Goal: Navigation & Orientation: Find specific page/section

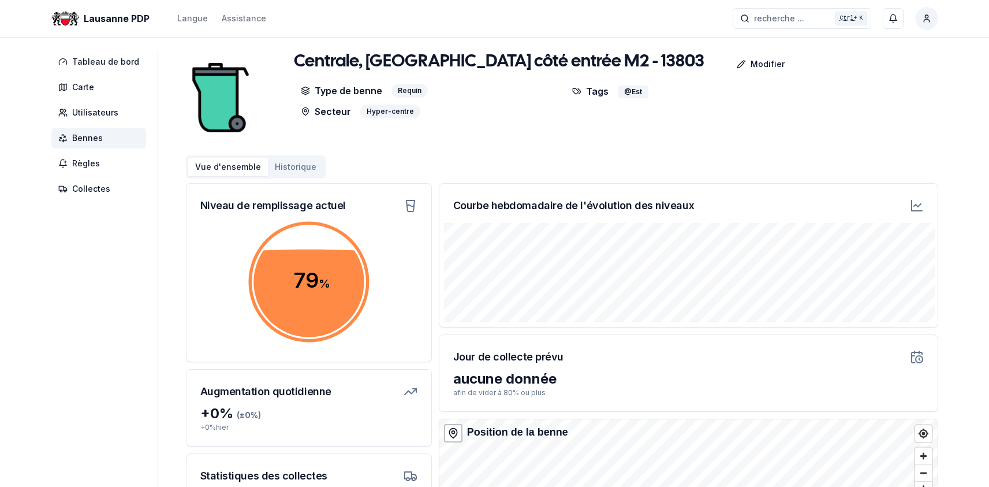
drag, startPoint x: 87, startPoint y: 137, endPoint x: 126, endPoint y: 152, distance: 42.8
click at [87, 137] on span "Bennes" at bounding box center [87, 138] width 31 height 12
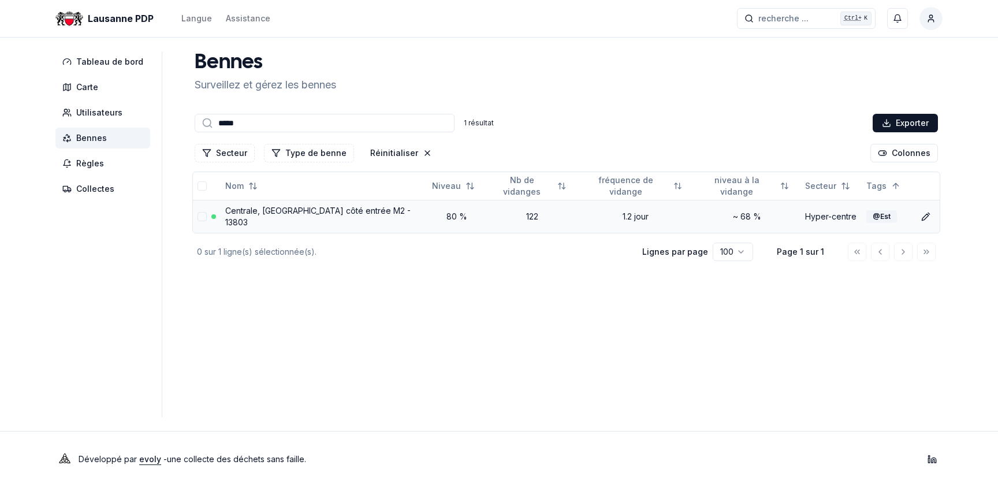
click at [317, 206] on link "Centrale, Rue Sous Pont Bessières côté entrée M2 - 13803" at bounding box center [317, 216] width 185 height 21
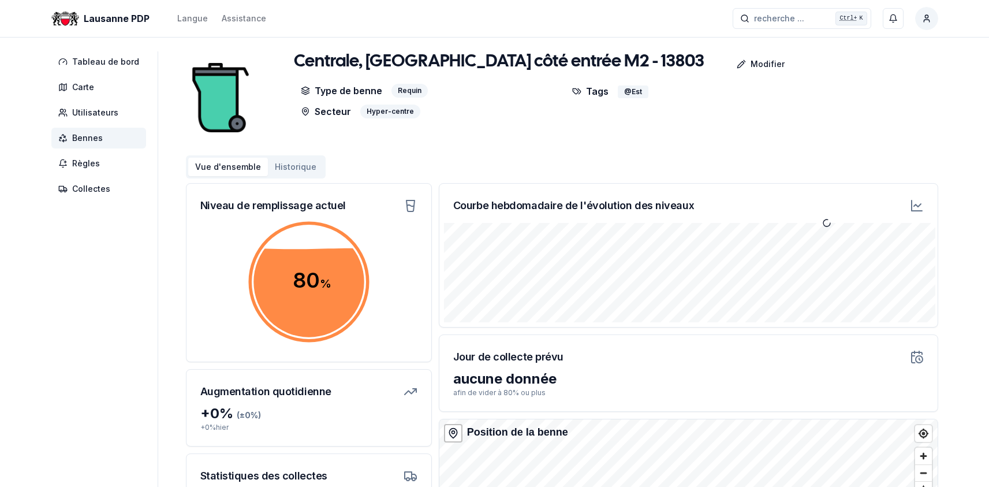
click at [85, 134] on span "Bennes" at bounding box center [87, 138] width 31 height 12
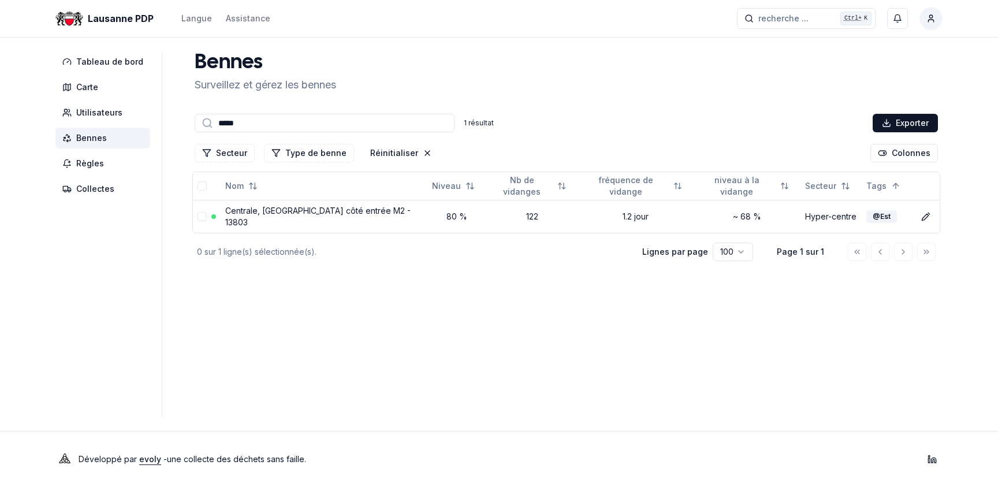
drag, startPoint x: 241, startPoint y: 123, endPoint x: 173, endPoint y: 121, distance: 67.6
click at [177, 121] on div "Tableau de bord Carte Utilisateurs Bennes Règles Collectes Bennes Surveillez et…" at bounding box center [499, 234] width 924 height 366
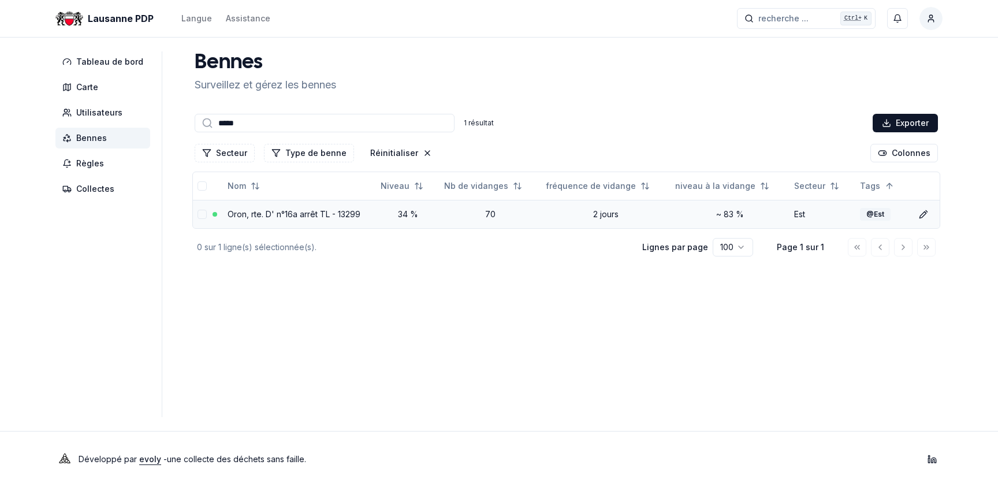
type input "*****"
click at [297, 212] on link "Oron, rte. D' n°16a arrêt TL - 13299" at bounding box center [294, 214] width 133 height 10
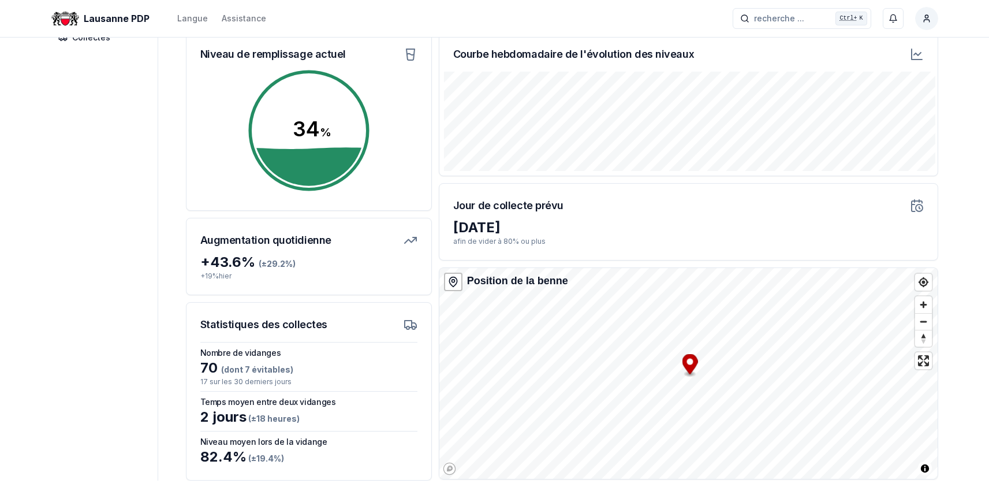
scroll to position [215, 0]
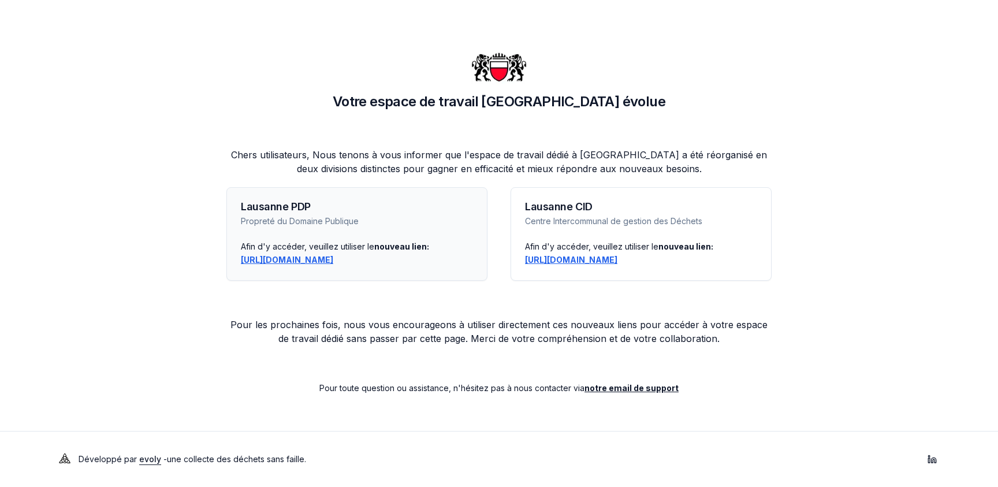
click at [315, 258] on link "https://lausanne-pdp.app.evolyenergy.com" at bounding box center [287, 260] width 92 height 10
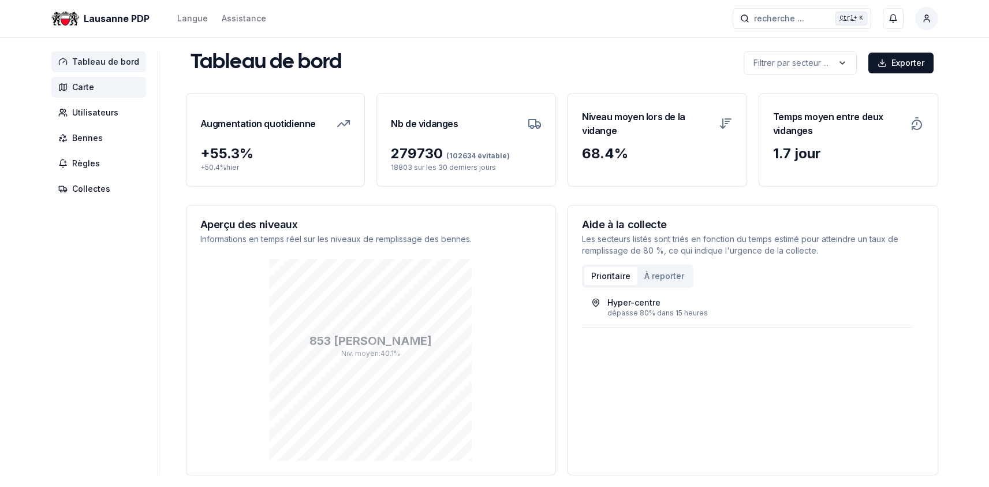
click at [88, 82] on span "Carte" at bounding box center [83, 87] width 22 height 12
click at [85, 85] on span "Carte" at bounding box center [83, 87] width 22 height 12
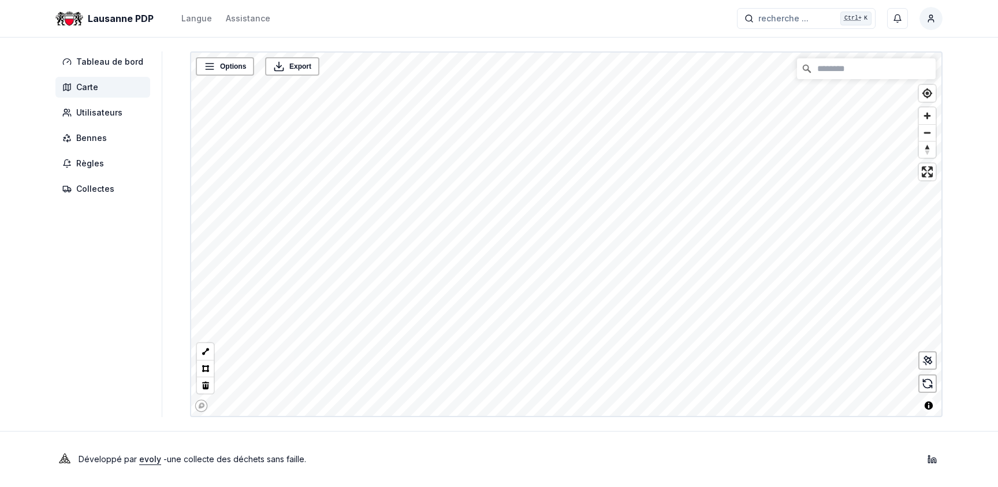
click at [637, 486] on html "Lausanne PDP Langue Assistance recherche ... recherche ... Ctrl+ K Rochat Pasca…" at bounding box center [499, 243] width 998 height 487
click at [488, 486] on html "Lausanne PDP Langue Assistance recherche ... recherche ... Ctrl+ K Rochat Pasca…" at bounding box center [499, 243] width 998 height 487
click at [741, 429] on div "Lausanne PDP Langue Assistance recherche ... recherche ... Ctrl+ K Rochat Pasca…" at bounding box center [499, 243] width 998 height 487
click at [926, 361] on icon at bounding box center [928, 360] width 5 height 5
click at [928, 386] on icon at bounding box center [928, 384] width 12 height 12
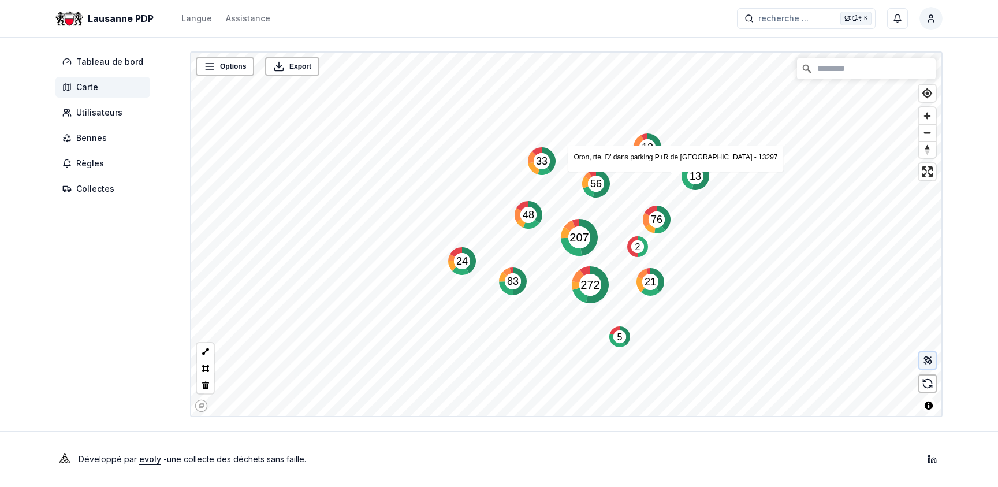
click at [930, 358] on icon at bounding box center [930, 358] width 2 height 2
